Goal: Information Seeking & Learning: Learn about a topic

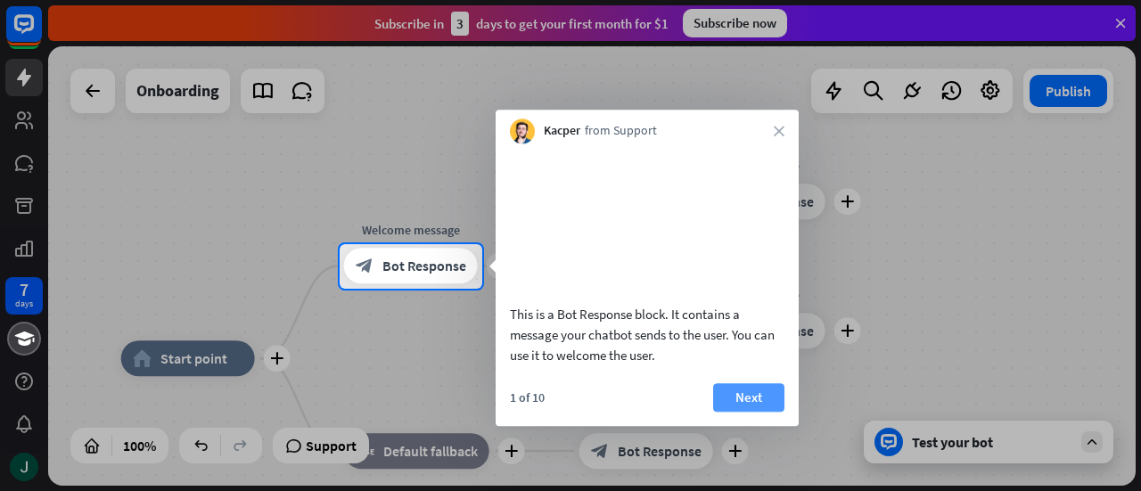
click at [744, 388] on button "Next" at bounding box center [748, 397] width 71 height 29
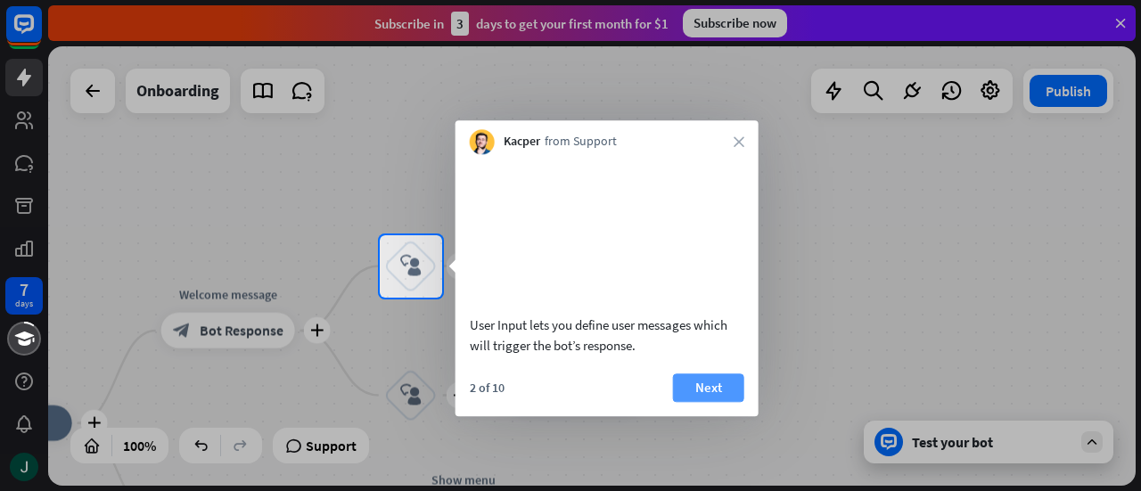
click at [710, 391] on button "Next" at bounding box center [708, 387] width 71 height 29
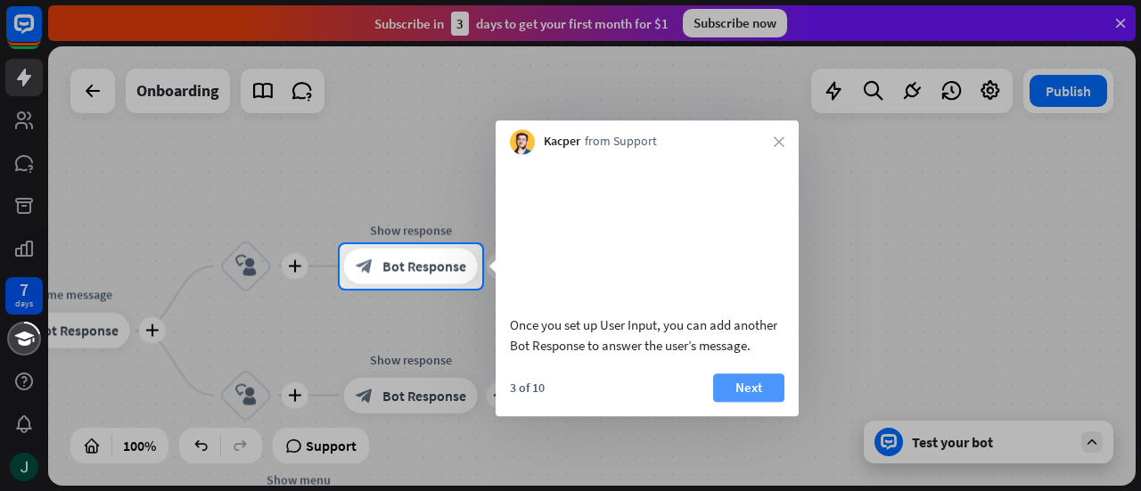
click at [725, 384] on button "Next" at bounding box center [748, 387] width 71 height 29
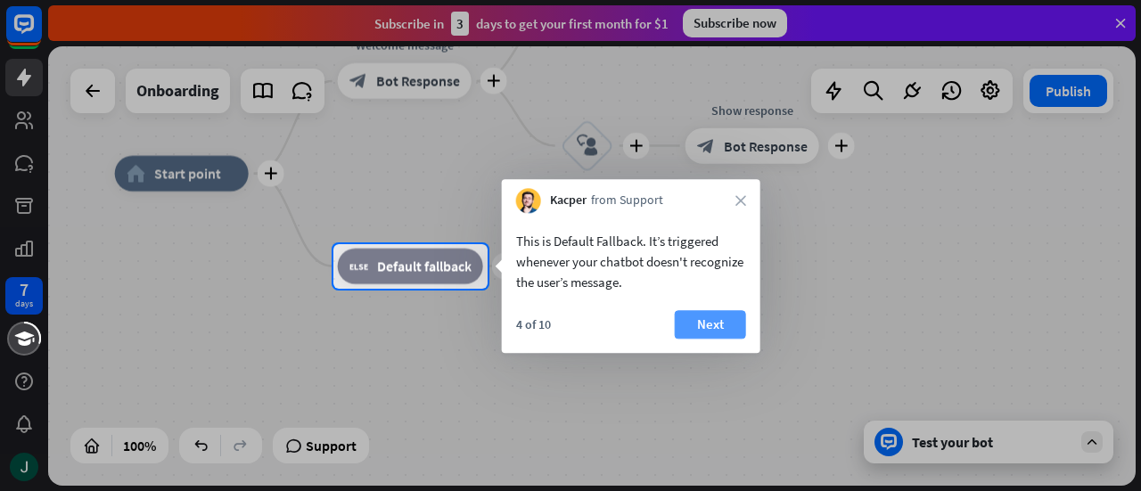
click at [706, 326] on button "Next" at bounding box center [710, 324] width 71 height 29
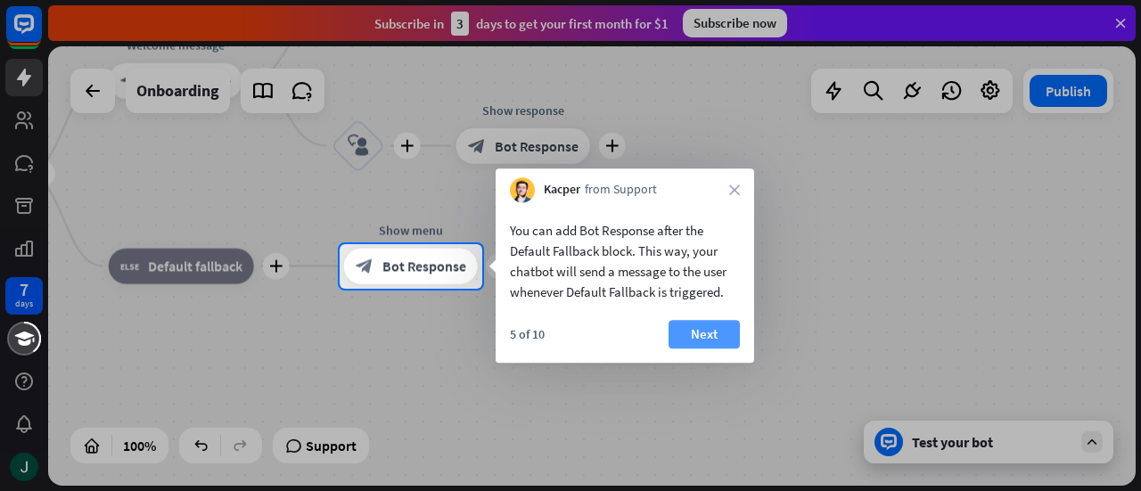
click at [709, 335] on button "Next" at bounding box center [703, 334] width 71 height 29
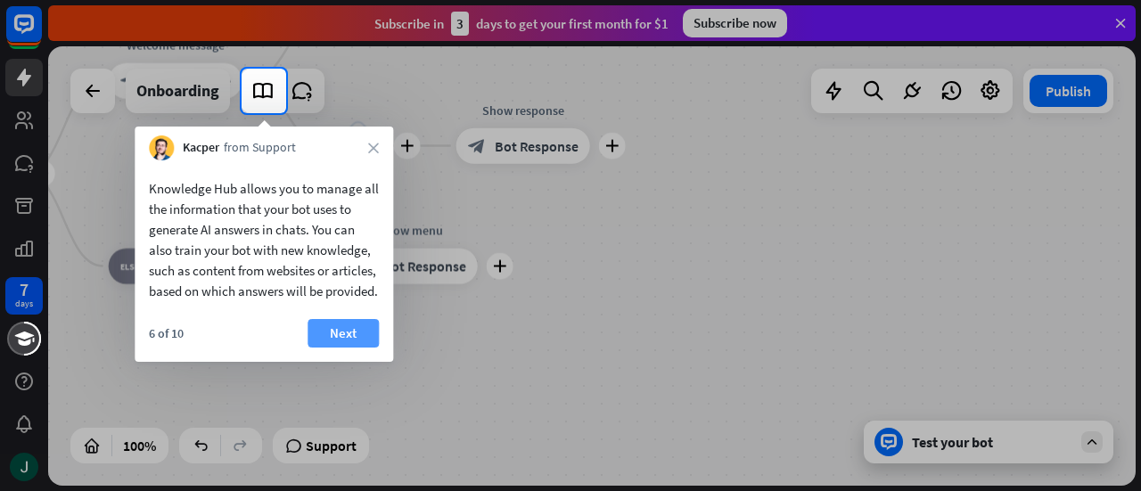
click at [365, 347] on button "Next" at bounding box center [342, 333] width 71 height 29
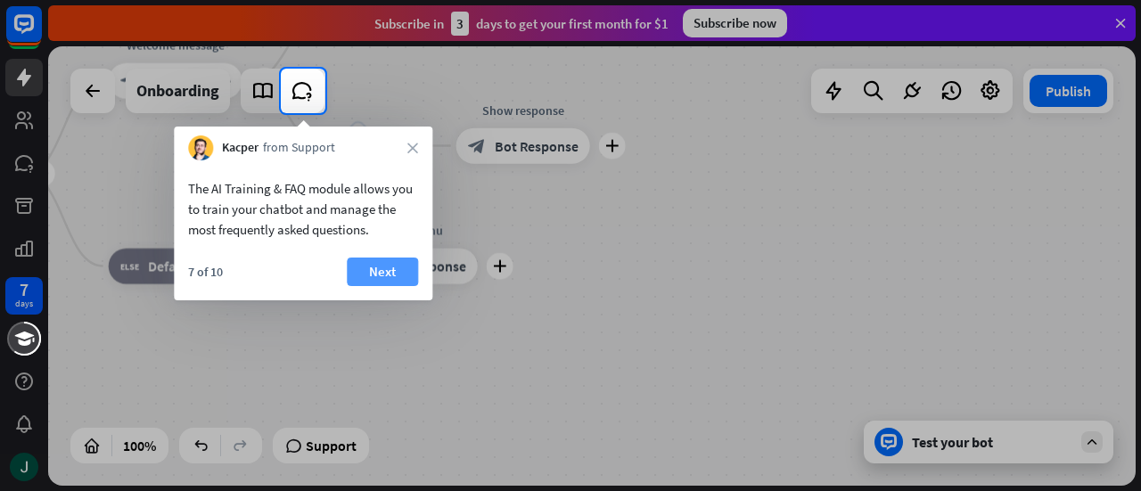
click at [383, 274] on button "Next" at bounding box center [382, 272] width 71 height 29
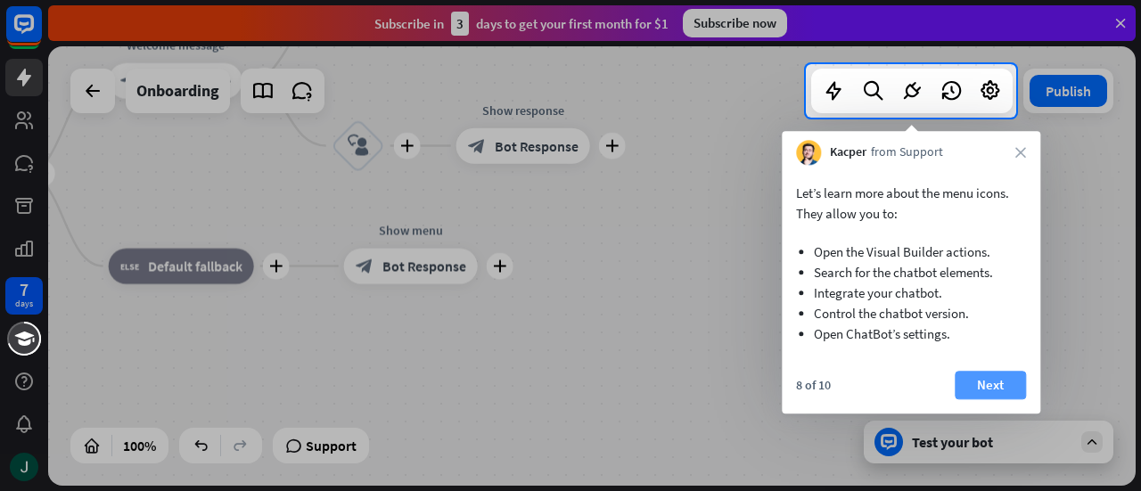
click at [993, 386] on button "Next" at bounding box center [989, 385] width 71 height 29
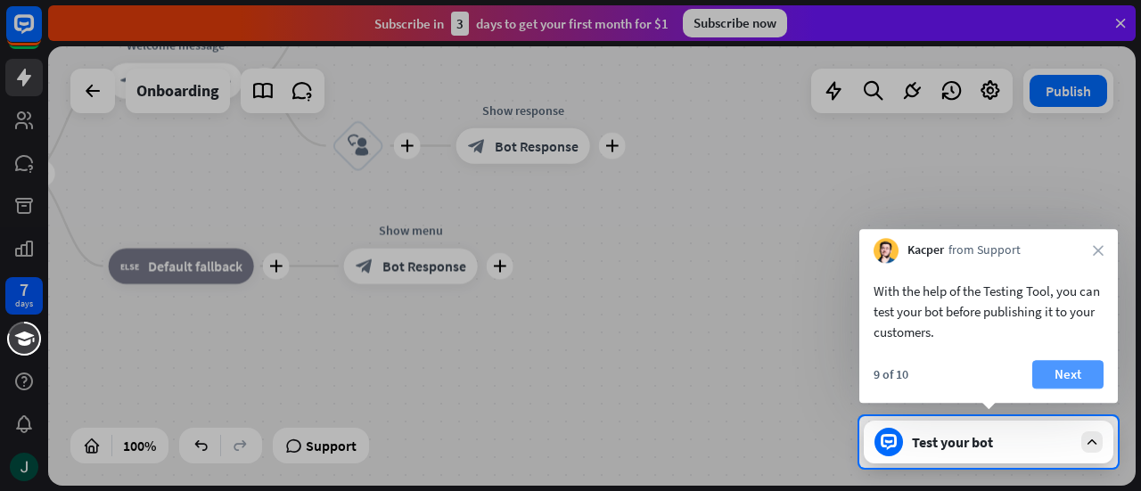
click at [1071, 375] on button "Next" at bounding box center [1067, 374] width 71 height 29
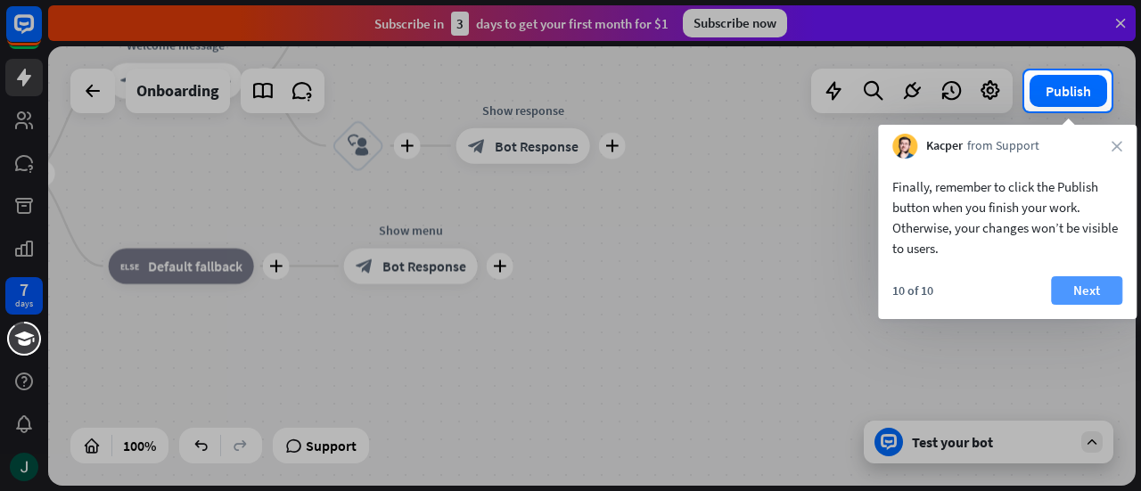
click at [1097, 283] on button "Next" at bounding box center [1086, 290] width 71 height 29
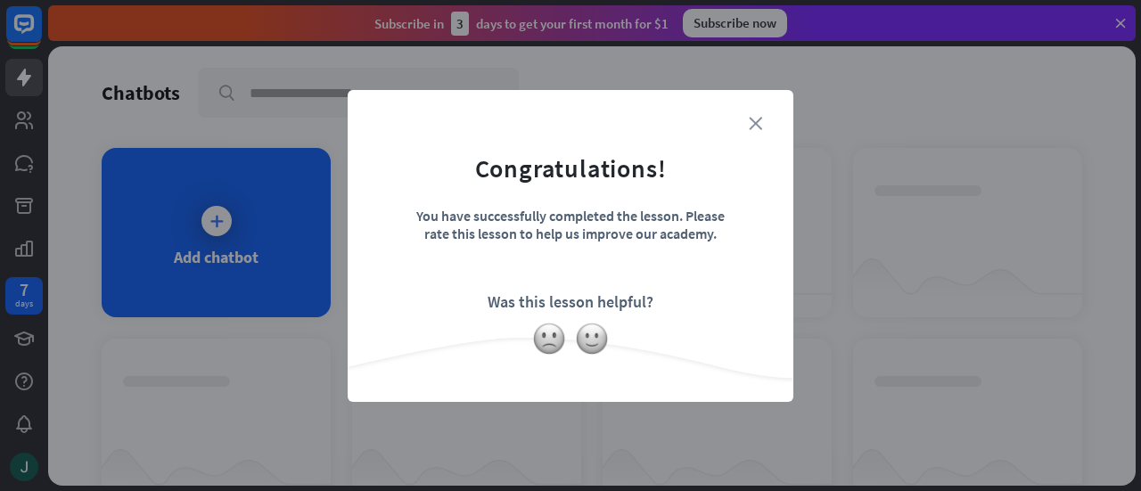
click at [758, 125] on icon "close" at bounding box center [755, 123] width 13 height 13
